Goal: Register for event/course

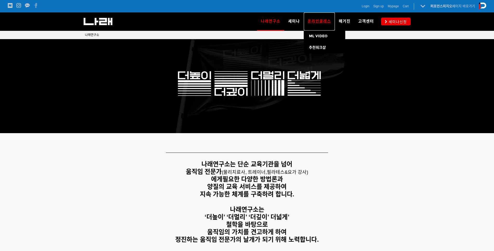
click at [327, 23] on span "온라인클래스" at bounding box center [318, 21] width 23 height 5
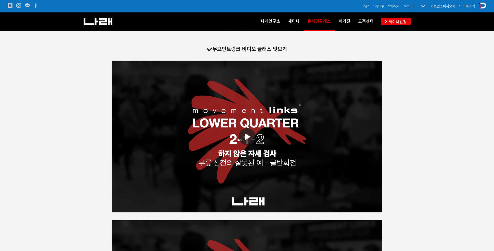
scroll to position [908, 0]
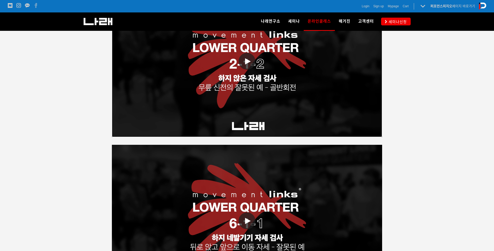
click at [243, 63] on span at bounding box center [246, 61] width 17 height 17
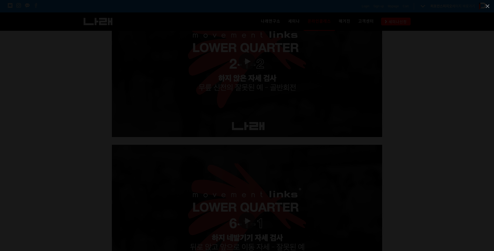
click at [445, 90] on div at bounding box center [247, 125] width 494 height 251
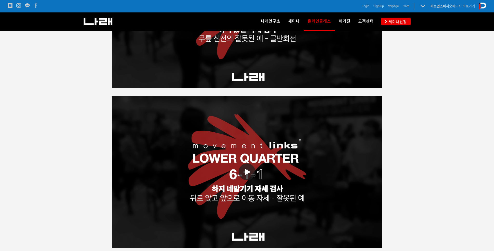
scroll to position [1012, 0]
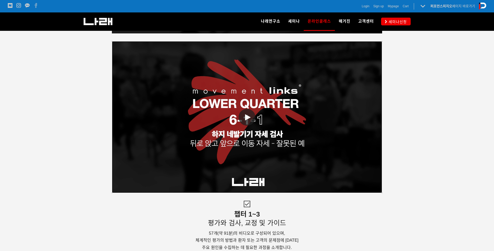
click at [246, 122] on span at bounding box center [246, 117] width 17 height 17
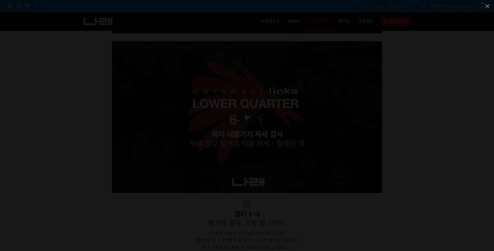
click at [449, 123] on div at bounding box center [247, 125] width 494 height 251
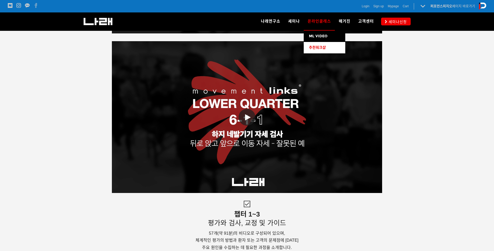
click at [314, 49] on span "추천워크샵" at bounding box center [317, 47] width 17 height 4
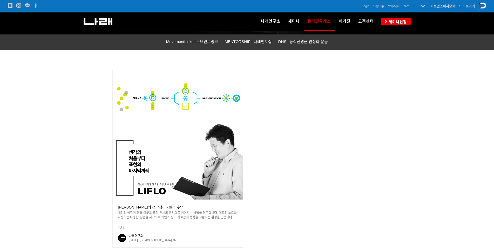
scroll to position [12, 0]
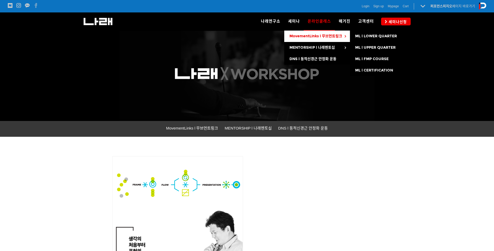
click at [304, 39] on link "MovementLinks l 무브먼트링크" at bounding box center [317, 36] width 66 height 11
